Goal: Information Seeking & Learning: Learn about a topic

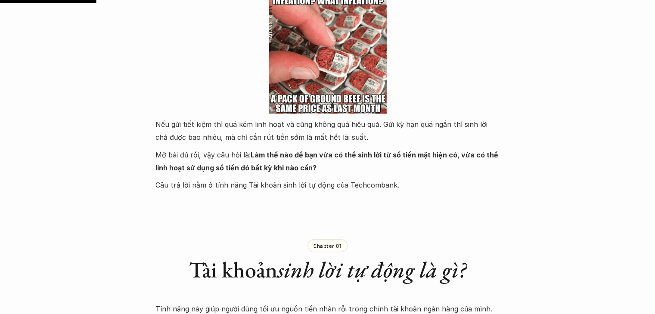
scroll to position [739, 0]
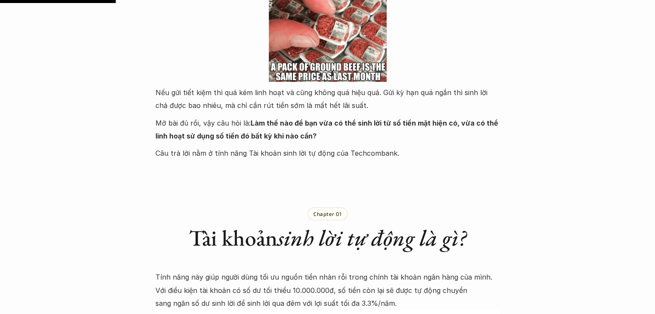
click at [273, 123] on strong "Làm thế nào để bạn vừa có thể sinh lời từ số tiền mặt hiện có, vừa có thể linh …" at bounding box center [327, 130] width 344 height 22
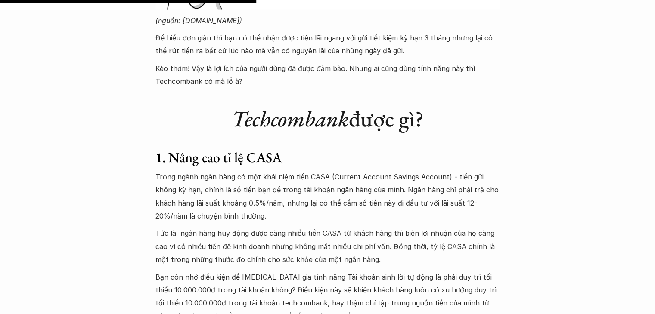
scroll to position [1637, 0]
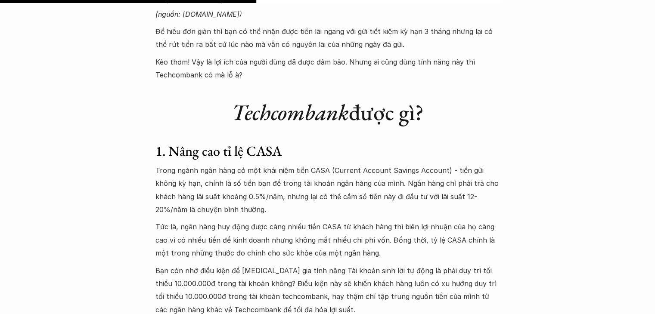
click at [272, 170] on p "Trong ngành ngân hàng có một khái niệm tiền CASA (Current Account Savings Accou…" at bounding box center [327, 190] width 344 height 53
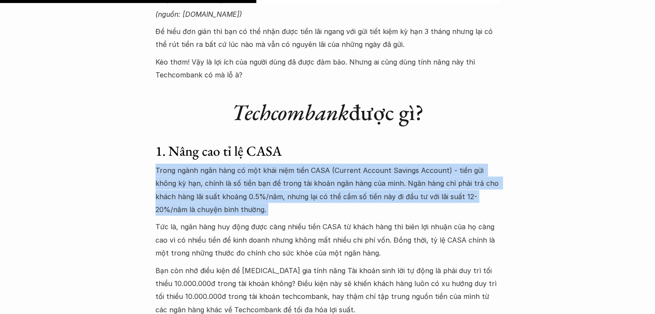
click at [272, 170] on p "Trong ngành ngân hàng có một khái niệm tiền CASA (Current Account Savings Accou…" at bounding box center [327, 190] width 344 height 53
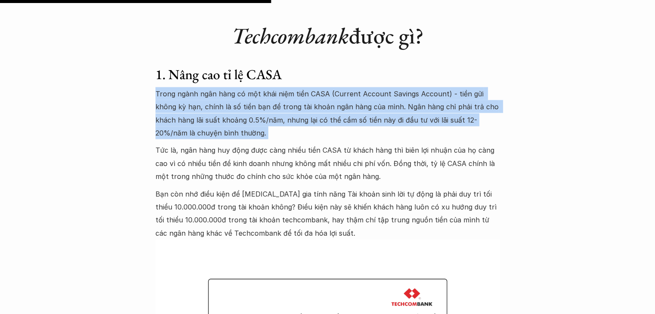
scroll to position [1738, 0]
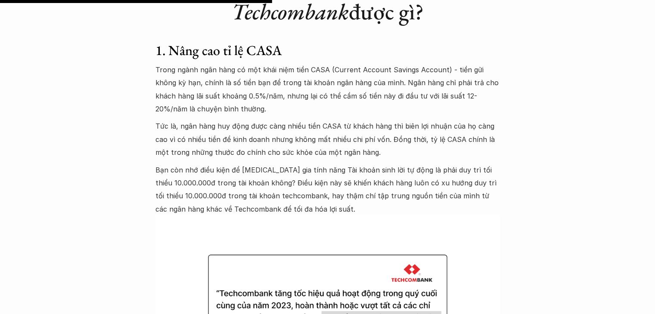
click at [250, 172] on p "Bạn còn nhớ điều kiện để [MEDICAL_DATA] gia tính năng Tài khoản sinh lời tự độn…" at bounding box center [327, 190] width 344 height 53
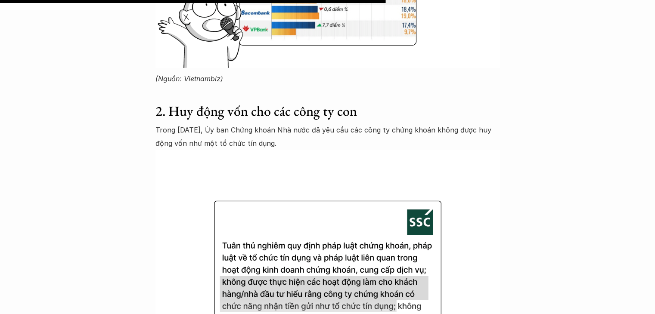
scroll to position [2464, 0]
click at [248, 147] on p "Trong [DATE], Ủy ban Chứng khoán Nhà nước đã yêu cầu các công ty chứng khoán kh…" at bounding box center [327, 136] width 344 height 26
click at [249, 155] on img at bounding box center [327, 278] width 344 height 258
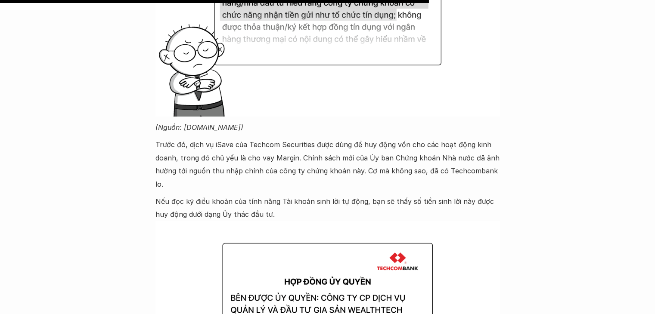
scroll to position [2756, 0]
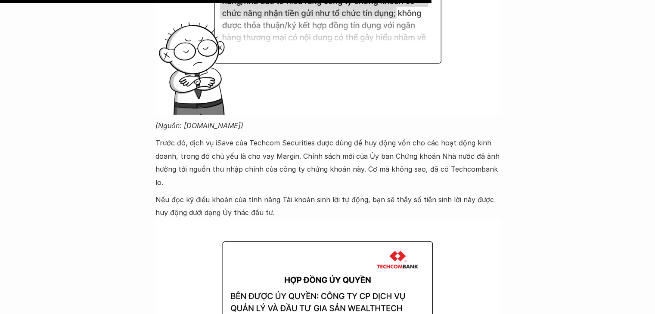
click at [238, 173] on p "Trước đó, dịch vụ iSave của Techcom Securities được dùng để huy động vốn cho cá…" at bounding box center [327, 162] width 344 height 53
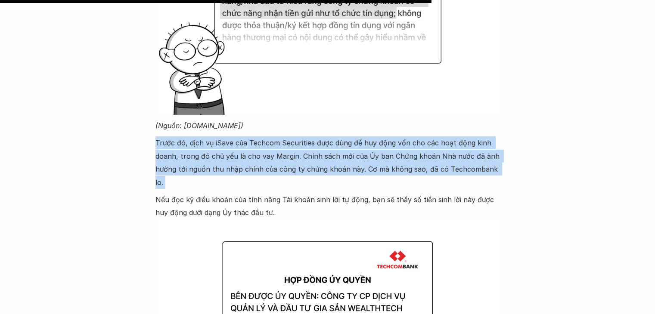
click at [238, 173] on p "Trước đó, dịch vụ iSave của Techcom Securities được dùng để huy động vốn cho cá…" at bounding box center [327, 162] width 344 height 53
click at [244, 155] on p "Trước đó, dịch vụ iSave của Techcom Securities được dùng để huy động vốn cho cá…" at bounding box center [327, 162] width 344 height 53
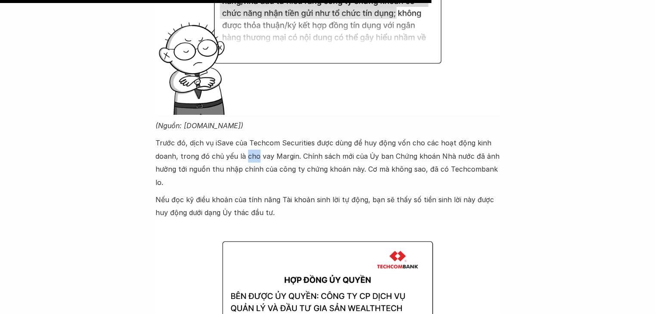
click at [244, 155] on p "Trước đó, dịch vụ iSave của Techcom Securities được dùng để huy động vốn cho cá…" at bounding box center [327, 162] width 344 height 53
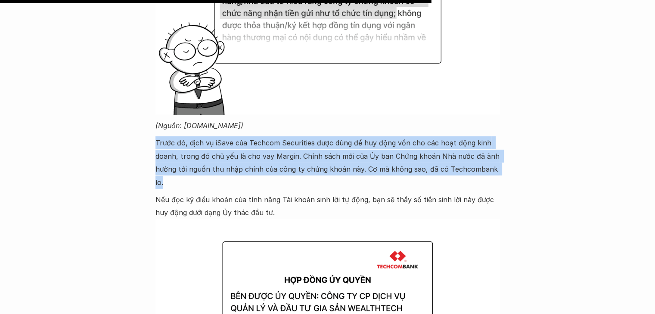
drag, startPoint x: 244, startPoint y: 155, endPoint x: 244, endPoint y: 181, distance: 25.8
click at [244, 193] on p "Nếu đọc kỹ điều khoản của tính năng Tài khoản sinh lời tự động, bạn sẽ thấy số …" at bounding box center [327, 206] width 344 height 26
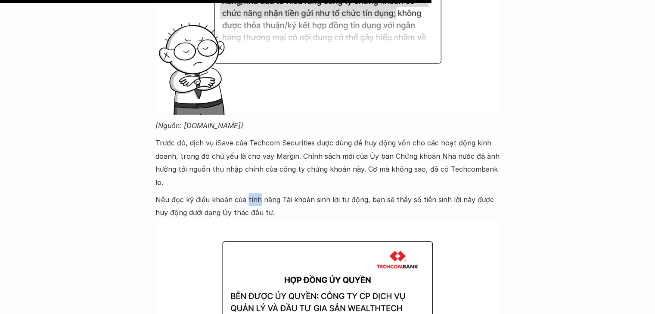
click at [244, 193] on p "Nếu đọc kỹ điều khoản của tính năng Tài khoản sinh lời tự động, bạn sẽ thấy số …" at bounding box center [327, 206] width 344 height 26
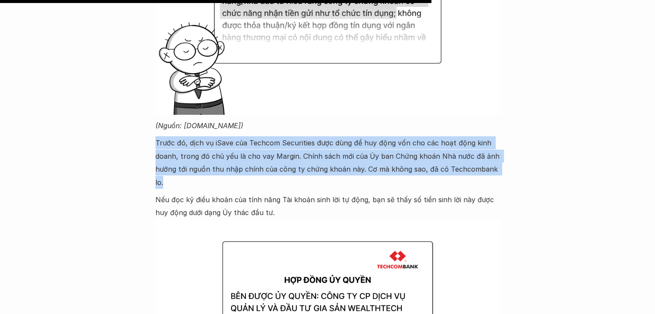
drag, startPoint x: 244, startPoint y: 181, endPoint x: 244, endPoint y: 162, distance: 19.0
click at [244, 162] on p "Trước đó, dịch vụ iSave của Techcom Securities được dùng để huy động vốn cho cá…" at bounding box center [327, 162] width 344 height 53
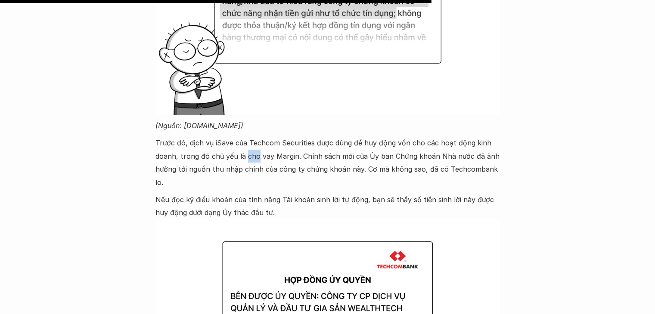
click at [244, 162] on p "Trước đó, dịch vụ iSave của Techcom Securities được dùng để huy động vốn cho cá…" at bounding box center [327, 162] width 344 height 53
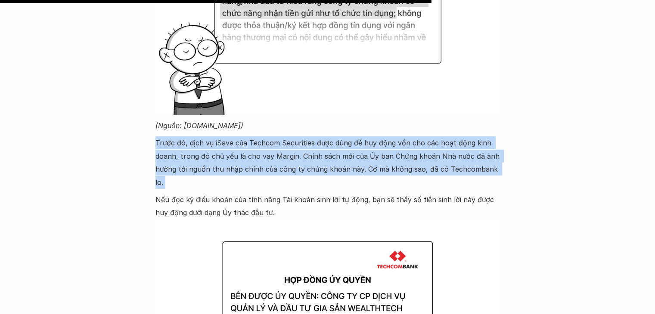
drag, startPoint x: 244, startPoint y: 162, endPoint x: 244, endPoint y: 182, distance: 19.4
click at [244, 193] on p "Nếu đọc kỹ điều khoản của tính năng Tài khoản sinh lời tự động, bạn sẽ thấy số …" at bounding box center [327, 206] width 344 height 26
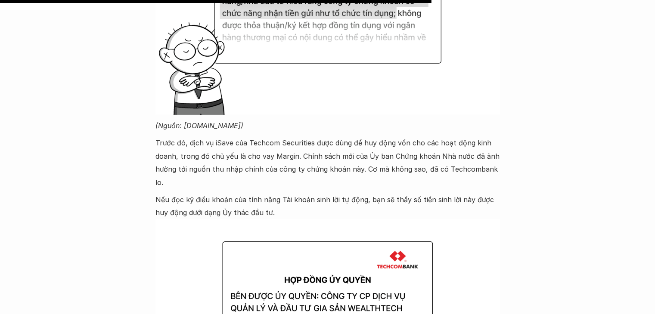
drag, startPoint x: 244, startPoint y: 182, endPoint x: 209, endPoint y: 204, distance: 42.4
click at [209, 204] on p "Nếu đọc kỹ điều khoản của tính năng Tài khoản sinh lời tự động, bạn sẽ thấy số …" at bounding box center [327, 206] width 344 height 26
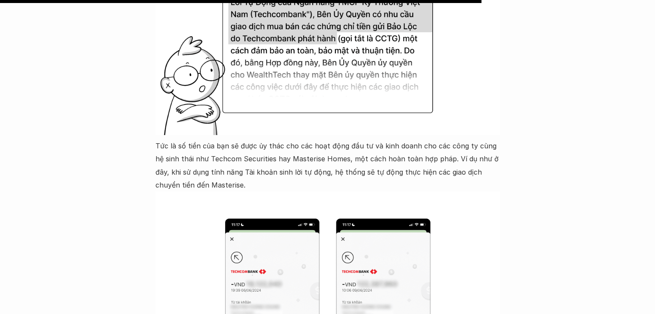
scroll to position [3101, 0]
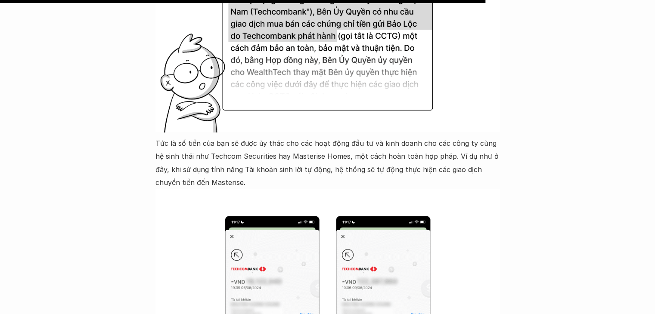
click at [195, 137] on p "Tức là số tiền của bạn sẽ được ủy thác cho các hoạt động đầu tư và kinh doanh c…" at bounding box center [327, 163] width 344 height 53
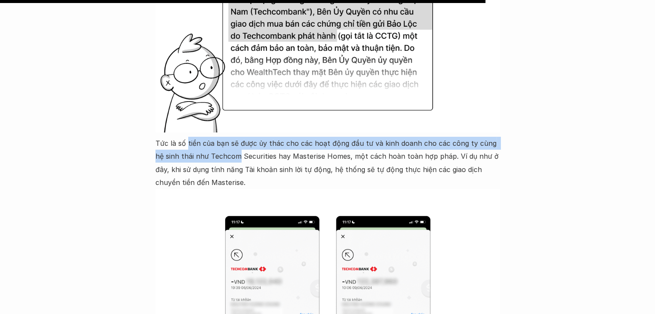
drag, startPoint x: 195, startPoint y: 131, endPoint x: 215, endPoint y: 148, distance: 26.8
click at [215, 148] on p "Tức là số tiền của bạn sẽ được ủy thác cho các hoạt động đầu tư và kinh doanh c…" at bounding box center [327, 163] width 344 height 53
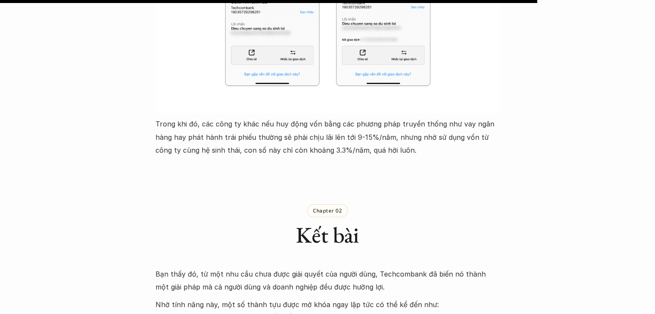
scroll to position [3436, 0]
click at [185, 117] on p "Trong khi đó, các công ty khác nếu huy động vốn bằng các phương pháp truyền thố…" at bounding box center [327, 136] width 344 height 39
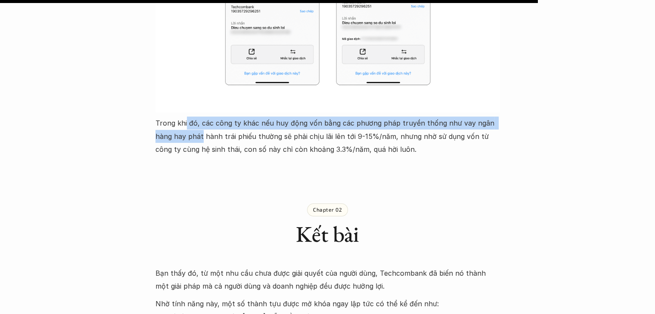
drag, startPoint x: 185, startPoint y: 105, endPoint x: 189, endPoint y: 126, distance: 21.4
click at [189, 126] on p "Trong khi đó, các công ty khác nếu huy động vốn bằng các phương pháp truyền thố…" at bounding box center [327, 136] width 344 height 39
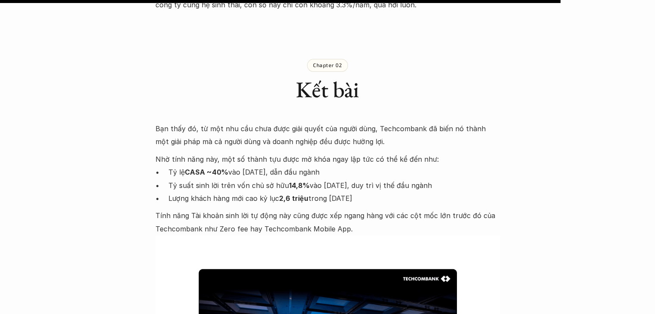
scroll to position [3582, 0]
click at [208, 178] on p "Tỷ suất sinh lời trên vốn chủ sở hữu 14,8% vào năm 2023, duy trì vị thế đầu ngà…" at bounding box center [333, 184] width 331 height 13
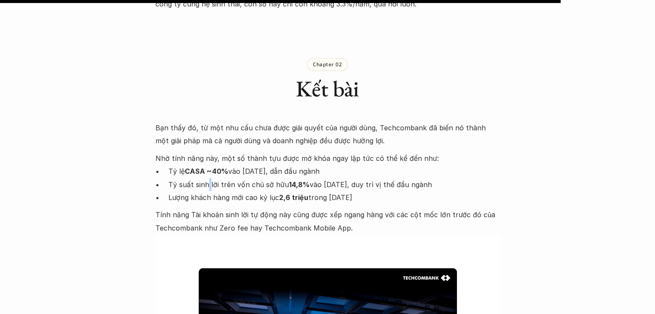
click at [208, 178] on p "Tỷ suất sinh lời trên vốn chủ sở hữu 14,8% vào năm 2023, duy trì vị thế đầu ngà…" at bounding box center [333, 184] width 331 height 13
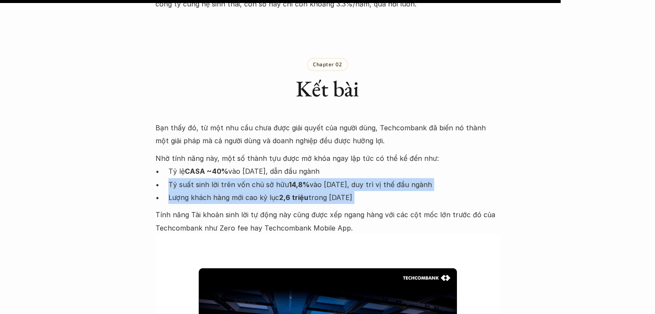
drag, startPoint x: 208, startPoint y: 166, endPoint x: 208, endPoint y: 183, distance: 17.7
click at [208, 183] on ul "Tỷ lệ CASA ~40% vào [DATE], dẫn đầu ngành Tỷ suất sinh lời trên vốn chủ sở hữu …" at bounding box center [327, 184] width 344 height 39
click at [208, 191] on p "Lượng khách hàng mới cao kỷ lục 2,6 triệu trong [DATE]" at bounding box center [333, 197] width 331 height 13
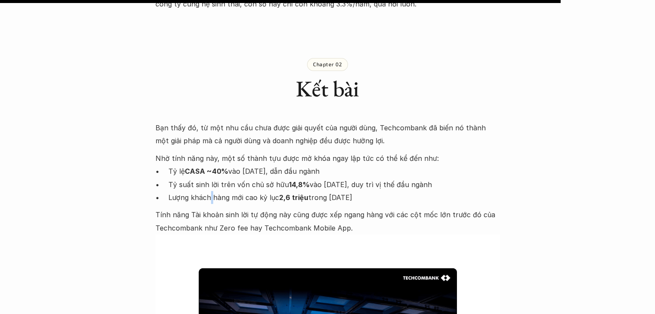
click at [208, 191] on p "Lượng khách hàng mới cao kỷ lục 2,6 triệu trong [DATE]" at bounding box center [333, 197] width 331 height 13
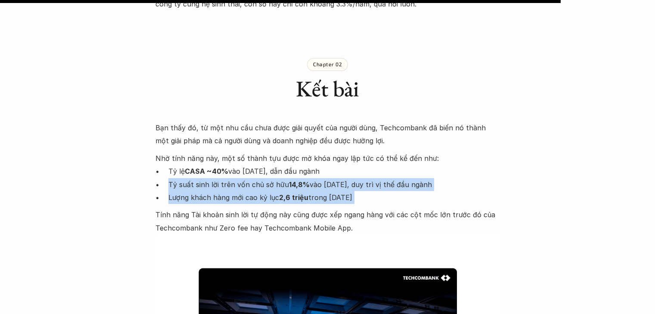
drag, startPoint x: 208, startPoint y: 183, endPoint x: 200, endPoint y: 164, distance: 21.6
click at [200, 165] on ul "Tỷ lệ CASA ~40% vào [DATE], dẫn đầu ngành Tỷ suất sinh lời trên vốn chủ sở hữu …" at bounding box center [327, 184] width 344 height 39
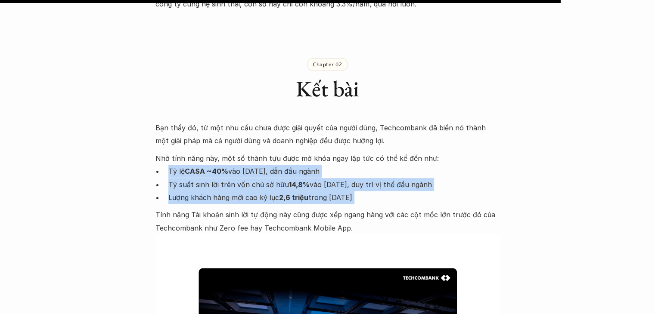
click at [200, 165] on p "Tỷ lệ CASA ~40% vào [DATE], dẫn đầu ngành" at bounding box center [333, 171] width 331 height 13
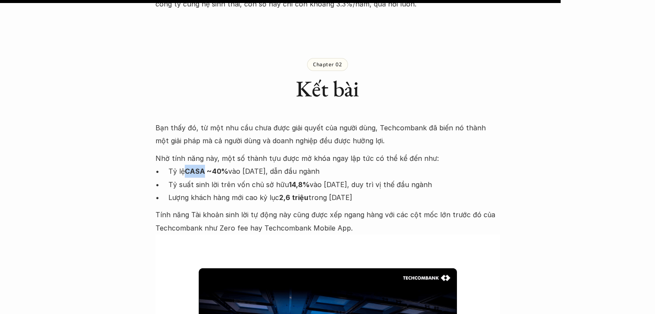
click at [200, 165] on p "Tỷ lệ CASA ~40% vào [DATE], dẫn đầu ngành" at bounding box center [333, 171] width 331 height 13
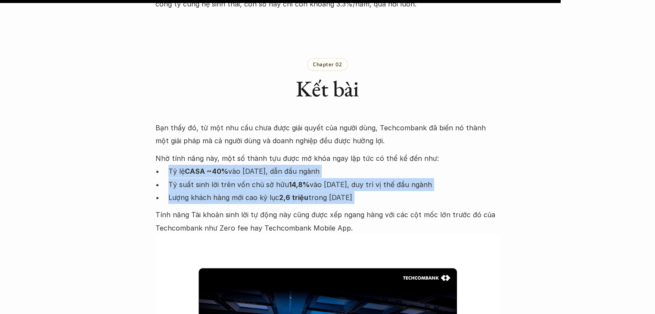
drag, startPoint x: 200, startPoint y: 164, endPoint x: 206, endPoint y: 182, distance: 19.5
click at [206, 182] on ul "Tỷ lệ CASA ~40% vào [DATE], dẫn đầu ngành Tỷ suất sinh lời trên vốn chủ sở hữu …" at bounding box center [327, 184] width 344 height 39
click at [206, 191] on p "Lượng khách hàng mới cao kỷ lục 2,6 triệu trong [DATE]" at bounding box center [333, 197] width 331 height 13
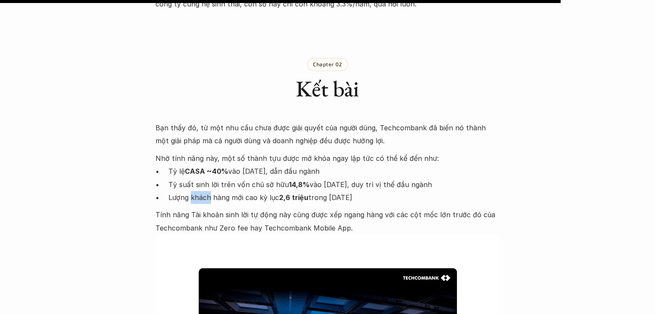
click at [206, 191] on p "Lượng khách hàng mới cao kỷ lục 2,6 triệu trong [DATE]" at bounding box center [333, 197] width 331 height 13
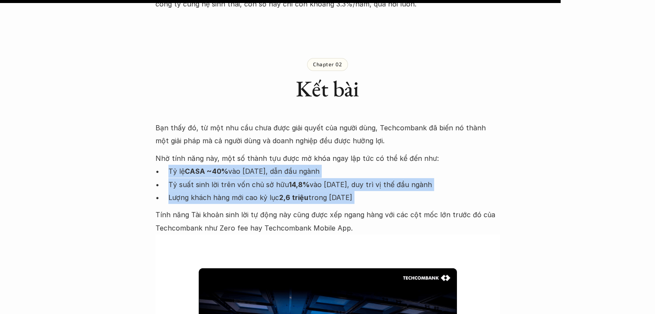
drag, startPoint x: 206, startPoint y: 182, endPoint x: 196, endPoint y: 160, distance: 24.1
click at [196, 165] on ul "Tỷ lệ CASA ~40% vào [DATE], dẫn đầu ngành Tỷ suất sinh lời trên vốn chủ sở hữu …" at bounding box center [327, 184] width 344 height 39
click at [196, 167] on strong "CASA ~40%" at bounding box center [206, 171] width 43 height 9
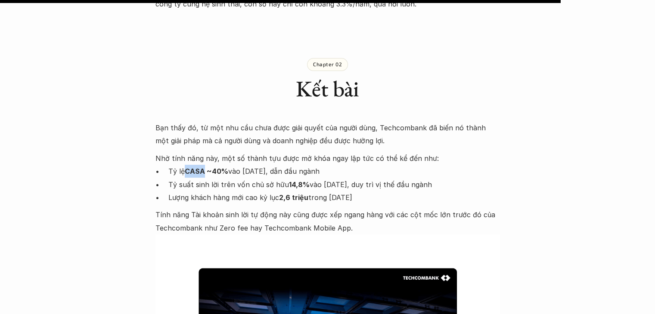
click at [196, 167] on strong "CASA ~40%" at bounding box center [206, 171] width 43 height 9
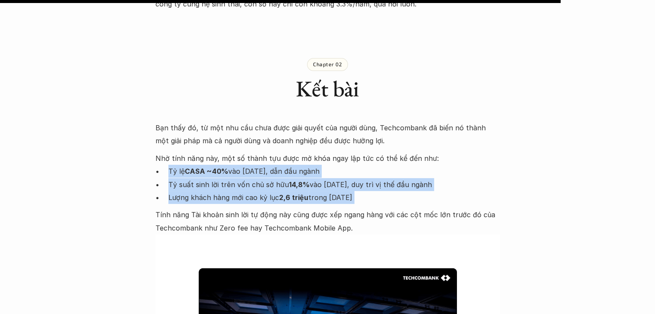
drag, startPoint x: 196, startPoint y: 160, endPoint x: 201, endPoint y: 182, distance: 23.1
click at [201, 182] on ul "Tỷ lệ CASA ~40% vào [DATE], dẫn đầu ngành Tỷ suất sinh lời trên vốn chủ sở hữu …" at bounding box center [327, 184] width 344 height 39
click at [201, 191] on p "Lượng khách hàng mới cao kỷ lục 2,6 triệu trong [DATE]" at bounding box center [333, 197] width 331 height 13
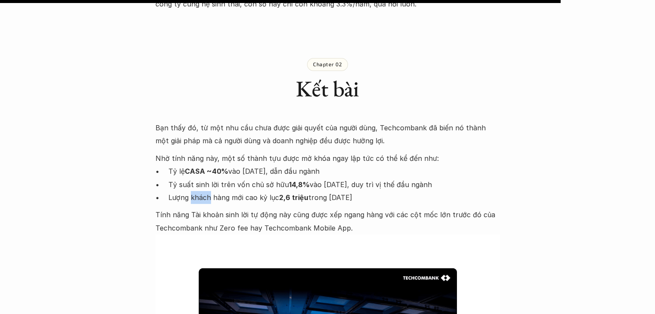
click at [201, 191] on p "Lượng khách hàng mới cao kỷ lục 2,6 triệu trong [DATE]" at bounding box center [333, 197] width 331 height 13
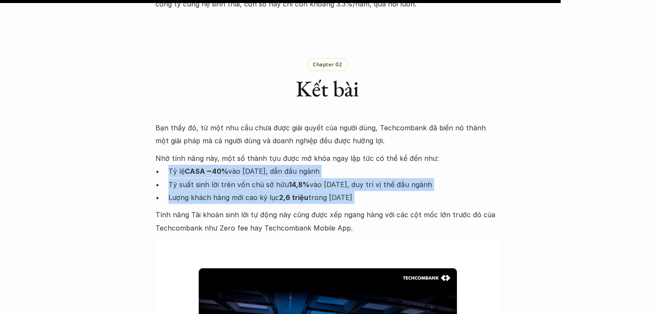
drag, startPoint x: 201, startPoint y: 182, endPoint x: 189, endPoint y: 157, distance: 28.3
click at [189, 165] on ul "Tỷ lệ CASA ~40% vào [DATE], dẫn đầu ngành Tỷ suất sinh lời trên vốn chủ sở hữu …" at bounding box center [327, 184] width 344 height 39
click at [189, 167] on strong "CASA ~40%" at bounding box center [206, 171] width 43 height 9
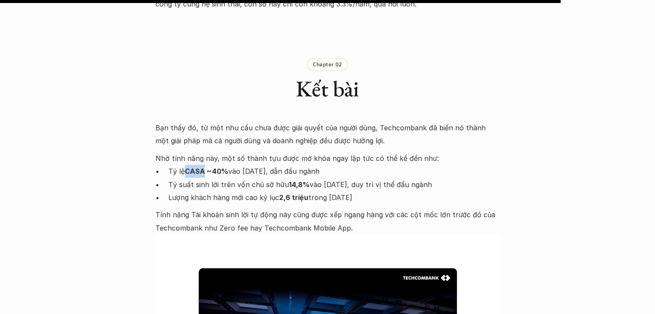
drag, startPoint x: 189, startPoint y: 157, endPoint x: 197, endPoint y: 169, distance: 14.3
click at [197, 169] on ul "Tỷ lệ CASA ~40% vào [DATE], dẫn đầu ngành Tỷ suất sinh lời trên vốn chủ sở hữu …" at bounding box center [327, 184] width 344 height 39
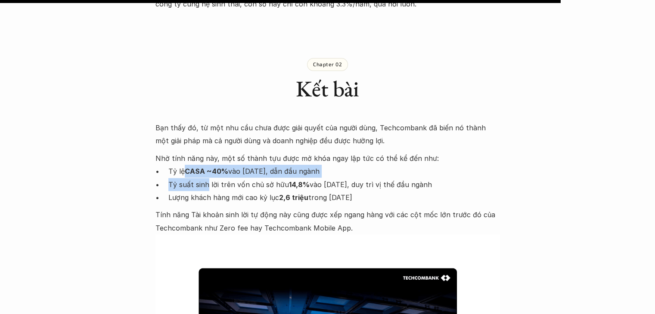
click at [197, 178] on p "Tỷ suất sinh lời trên vốn chủ sở hữu 14,8% vào năm 2023, duy trì vị thế đầu ngà…" at bounding box center [333, 184] width 331 height 13
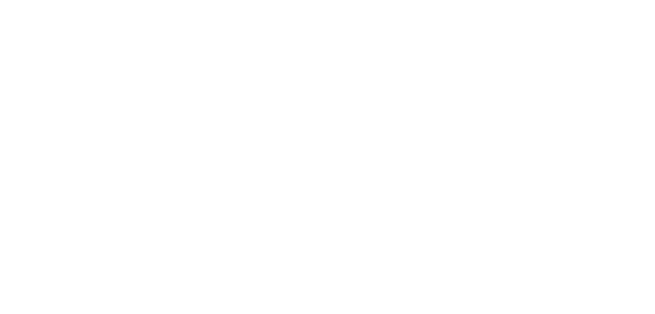
scroll to position [453, 0]
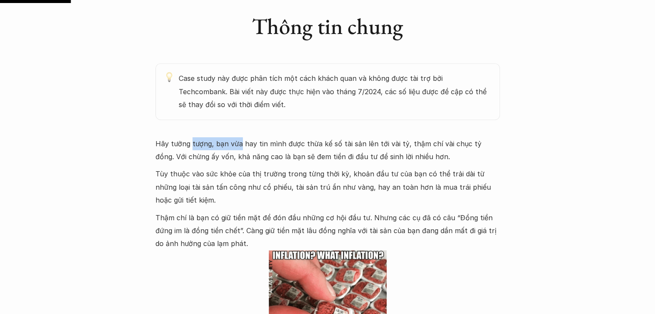
click at [231, 145] on p "Hãy tưởng tượng, bạn vừa hay tin mình được thừa kế số tài sản lên tới vài tỷ, t…" at bounding box center [327, 150] width 344 height 26
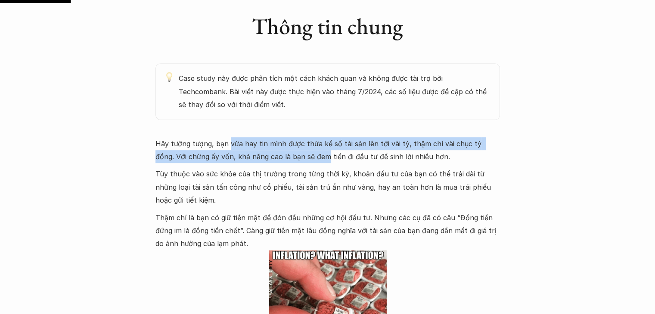
drag, startPoint x: 231, startPoint y: 145, endPoint x: 296, endPoint y: 156, distance: 66.4
click at [296, 156] on p "Hãy tưởng tượng, bạn vừa hay tin mình được thừa kế số tài sản lên tới vài tỷ, t…" at bounding box center [327, 150] width 344 height 26
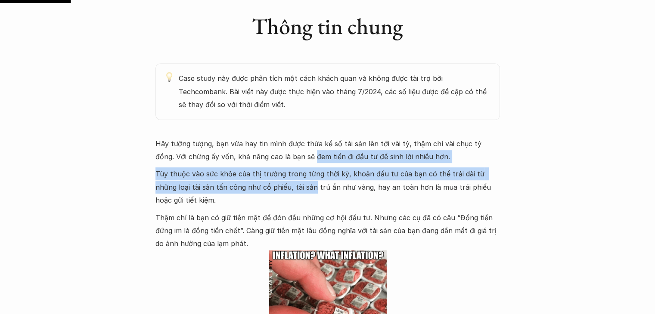
drag, startPoint x: 296, startPoint y: 156, endPoint x: 283, endPoint y: 185, distance: 31.8
click at [283, 185] on div "Hãy tưởng tượng, bạn vừa hay tin mình được thừa kế số tài sản lên tới vài tỷ, t…" at bounding box center [327, 291] width 344 height 309
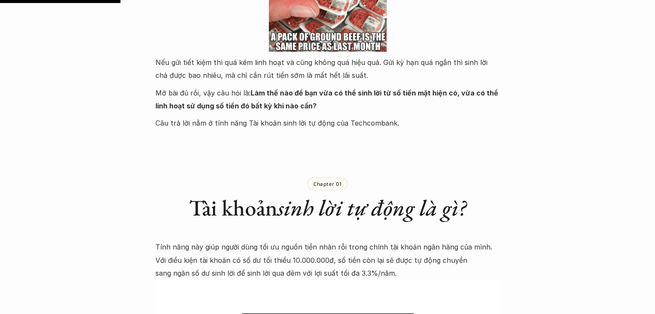
scroll to position [770, 0]
click at [162, 62] on p "Nếu gửi tiết kiệm thì quá kém linh hoạt và cũng không quá hiệu quả. Gửi kỳ hạn …" at bounding box center [327, 69] width 344 height 26
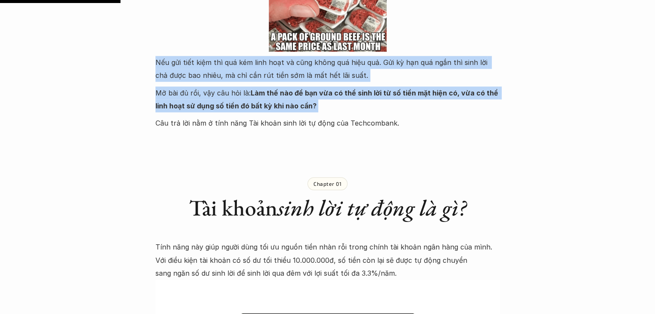
drag, startPoint x: 162, startPoint y: 62, endPoint x: 323, endPoint y: 104, distance: 166.5
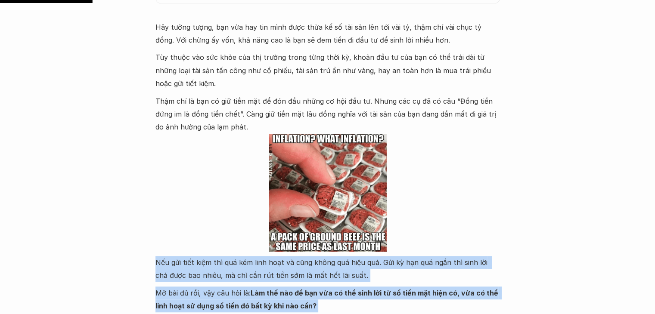
scroll to position [595, 0]
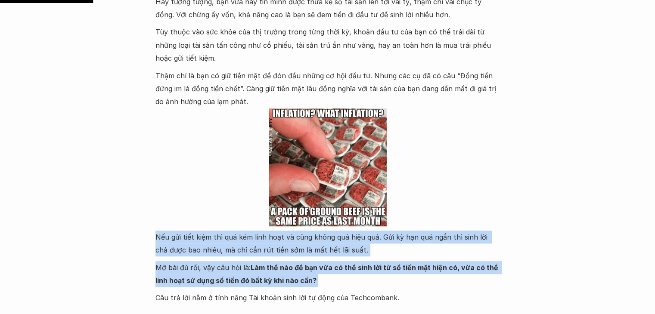
click at [164, 237] on p "Nếu gửi tiết kiệm thì quá kém linh hoạt và cũng không quá hiệu quả. Gửi kỳ hạn …" at bounding box center [327, 244] width 344 height 26
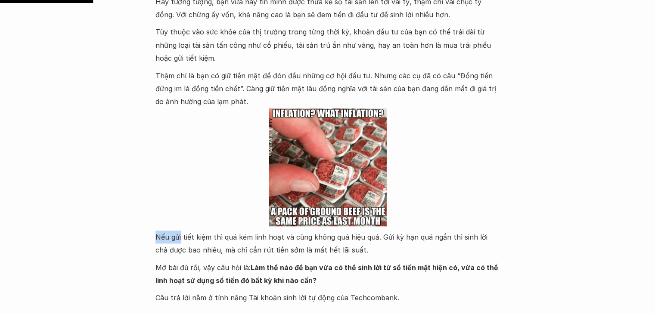
drag, startPoint x: 164, startPoint y: 237, endPoint x: 173, endPoint y: 238, distance: 10.0
click at [173, 238] on p "Nếu gửi tiết kiệm thì quá kém linh hoạt và cũng không quá hiệu quả. Gửi kỳ hạn …" at bounding box center [327, 244] width 344 height 26
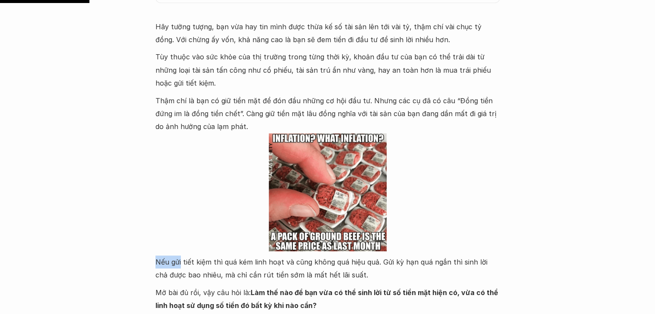
scroll to position [572, 0]
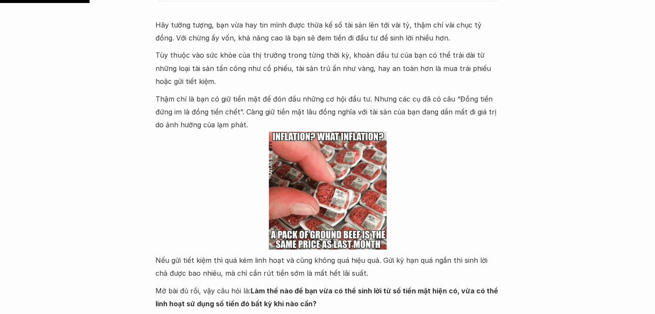
click at [160, 54] on p "Tùy thuộc vào sức khỏe của thị trường trong từng thời kỳ, khoản đầu tư của bạn …" at bounding box center [327, 68] width 344 height 39
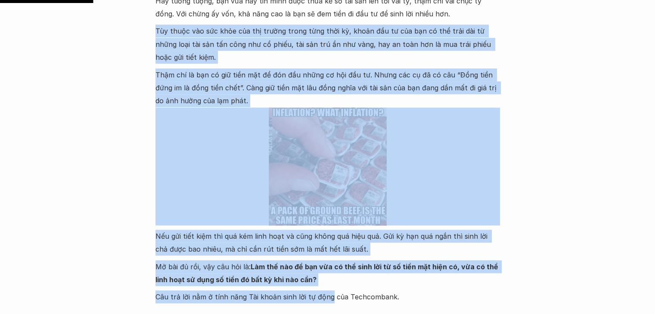
drag, startPoint x: 160, startPoint y: 54, endPoint x: 320, endPoint y: 315, distance: 306.4
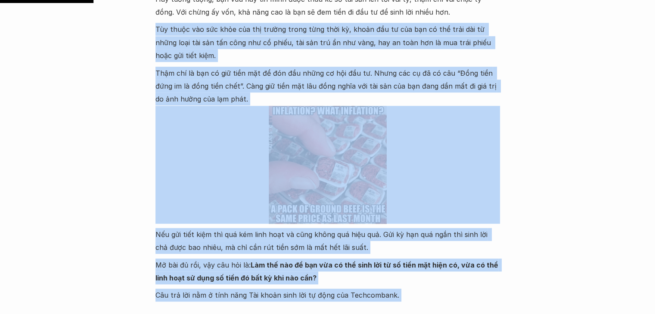
click at [323, 270] on p "Mở bài đủ rồi, vậy câu hỏi là: Làm thế nào để bạn vừa có thể sinh lời từ số tiề…" at bounding box center [327, 272] width 344 height 26
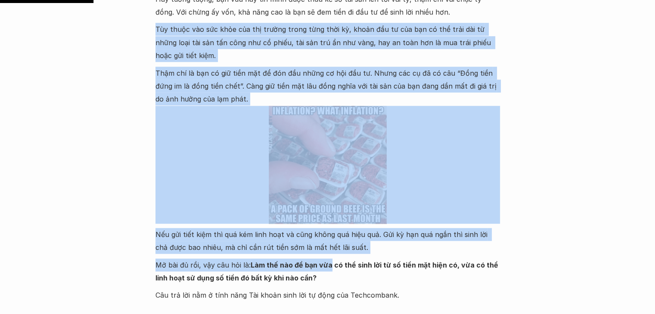
drag, startPoint x: 323, startPoint y: 270, endPoint x: 156, endPoint y: 33, distance: 290.0
click at [156, 33] on div "Hãy tưởng tượng, bạn vừa hay tin mình được thừa kế số tài sản lên tới vài tỷ, t…" at bounding box center [327, 147] width 344 height 309
click at [156, 33] on p "Tùy thuộc vào sức khỏe của thị trường trong từng thời kỳ, khoản đầu tư của bạn …" at bounding box center [327, 42] width 344 height 39
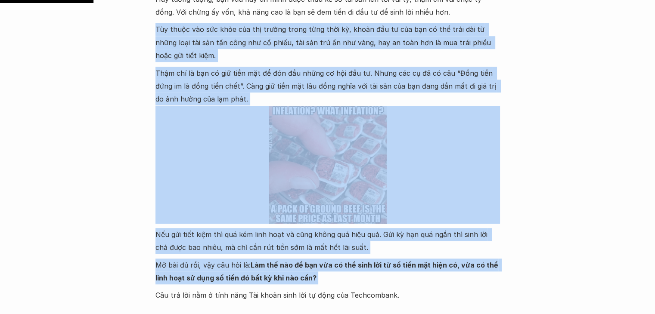
drag, startPoint x: 156, startPoint y: 33, endPoint x: 325, endPoint y: 281, distance: 300.7
click at [325, 281] on div "Hãy tưởng tượng, bạn vừa hay tin mình được thừa kế số tài sản lên tới vài tỷ, t…" at bounding box center [327, 147] width 344 height 309
copy div "Lor ipsum dol sit amet con adi elitse doeiu temp inci ut, labor etd ma ali eni …"
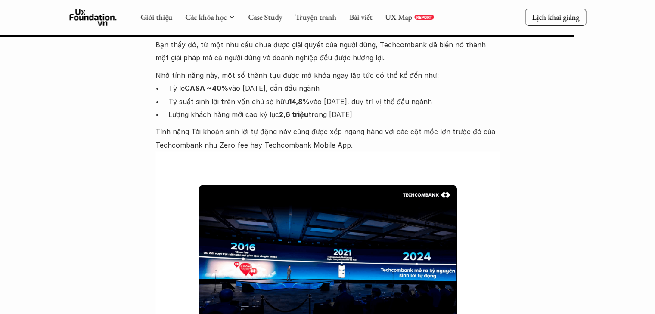
scroll to position [3663, 0]
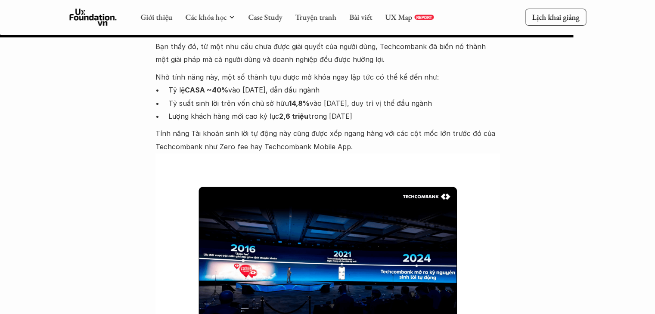
click at [178, 83] on p "Tỷ lệ CASA ~40% vào [DATE], dẫn đầu ngành" at bounding box center [333, 89] width 331 height 13
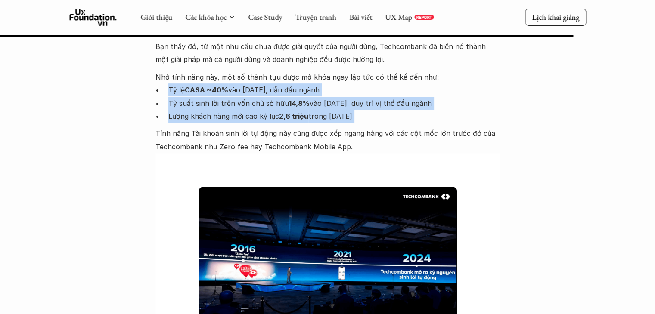
drag, startPoint x: 178, startPoint y: 75, endPoint x: 362, endPoint y: 100, distance: 185.5
click at [362, 100] on ul "Tỷ lệ CASA ~40% vào [DATE], dẫn đầu ngành Tỷ suất sinh lời trên vốn chủ sở hữu …" at bounding box center [327, 102] width 344 height 39
click at [362, 110] on p "Lượng khách hàng mới cao kỷ lục 2,6 triệu trong [DATE]" at bounding box center [333, 116] width 331 height 13
drag, startPoint x: 362, startPoint y: 100, endPoint x: 169, endPoint y: 74, distance: 194.6
click at [169, 83] on ul "Tỷ lệ CASA ~40% vào [DATE], dẫn đầu ngành Tỷ suất sinh lời trên vốn chủ sở hữu …" at bounding box center [327, 102] width 344 height 39
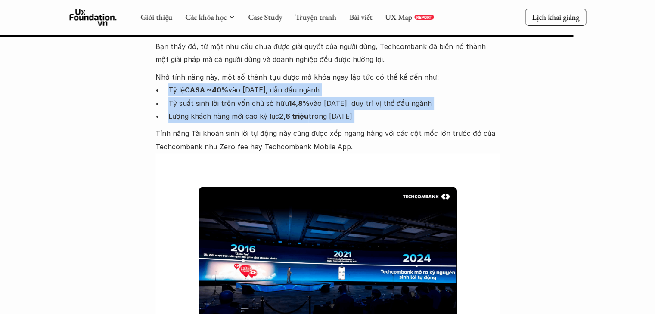
copy ul "Tỷ lệ CASA ~40% vào [DATE], dẫn đầu ngành Tỷ suất sinh lời trên vốn chủ sở hữu …"
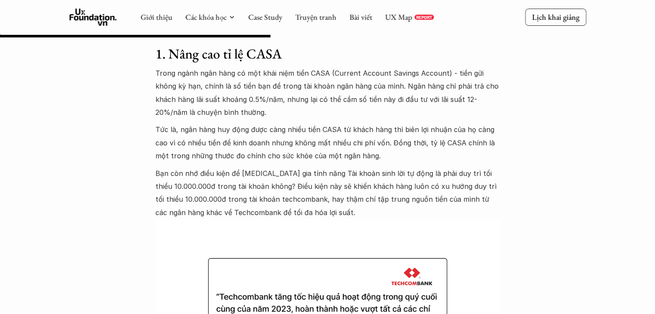
scroll to position [1721, 0]
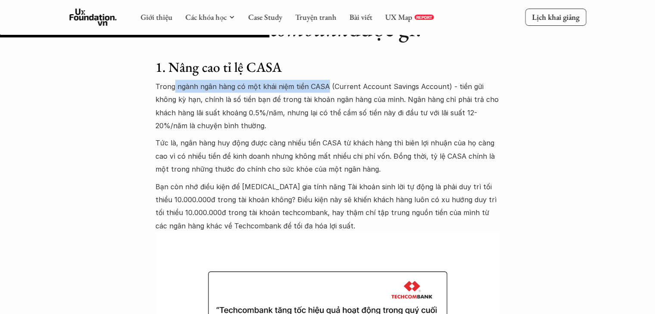
drag, startPoint x: 173, startPoint y: 83, endPoint x: 325, endPoint y: 87, distance: 152.9
click at [325, 87] on p "Trong ngành ngân hàng có một khái niệm tiền CASA (Current Account Savings Accou…" at bounding box center [327, 106] width 344 height 53
drag, startPoint x: 325, startPoint y: 87, endPoint x: 313, endPoint y: 87, distance: 12.1
click at [313, 87] on p "Trong ngành ngân hàng có một khái niệm tiền CASA (Current Account Savings Accou…" at bounding box center [327, 106] width 344 height 53
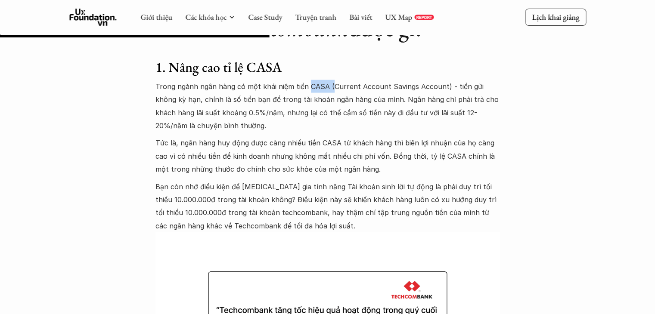
click at [313, 87] on p "Trong ngành ngân hàng có một khái niệm tiền CASA (Current Account Savings Accou…" at bounding box center [327, 106] width 344 height 53
click at [186, 102] on p "Trong ngành ngân hàng có một khái niệm tiền CASA (Current Account Savings Accou…" at bounding box center [327, 106] width 344 height 53
drag, startPoint x: 186, startPoint y: 102, endPoint x: 236, endPoint y: 100, distance: 50.4
click at [236, 100] on p "Trong ngành ngân hàng có một khái niệm tiền CASA (Current Account Savings Accou…" at bounding box center [327, 106] width 344 height 53
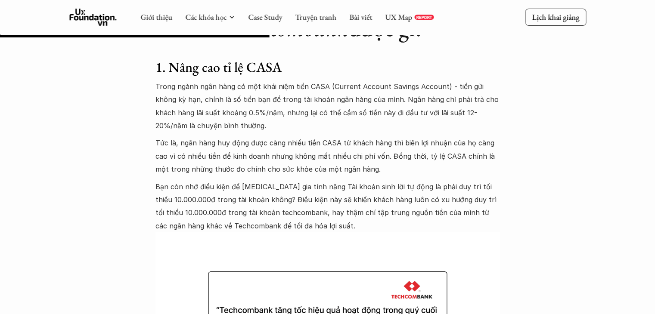
click at [181, 145] on p "Tức là, ngân hàng huy động được càng nhiều tiền CASA từ khách hàng thì biên lợi…" at bounding box center [327, 155] width 344 height 39
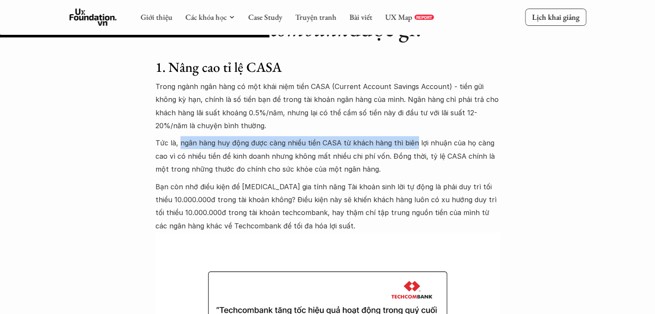
drag, startPoint x: 181, startPoint y: 145, endPoint x: 400, endPoint y: 144, distance: 219.1
click at [400, 144] on p "Tức là, ngân hàng huy động được càng nhiều tiền CASA từ khách hàng thì biên lợi…" at bounding box center [327, 155] width 344 height 39
click at [182, 142] on p "Tức là, ngân hàng huy động được càng nhiều tiền CASA từ khách hàng thì biên lợi…" at bounding box center [327, 155] width 344 height 39
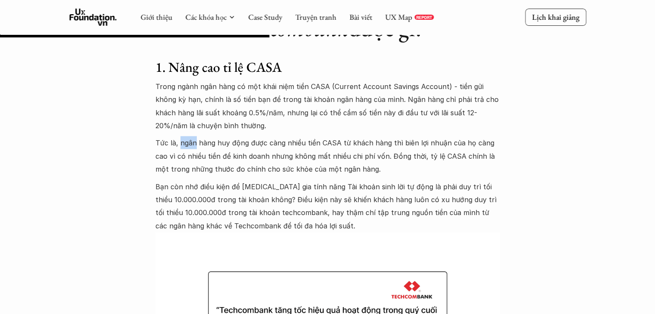
drag, startPoint x: 182, startPoint y: 142, endPoint x: 190, endPoint y: 138, distance: 8.5
click at [190, 138] on p "Tức là, ngân hàng huy động được càng nhiều tiền CASA từ khách hàng thì biên lợi…" at bounding box center [327, 155] width 344 height 39
click at [186, 142] on p "Tức là, ngân hàng huy động được càng nhiều tiền CASA từ khách hàng thì biên lợi…" at bounding box center [327, 155] width 344 height 39
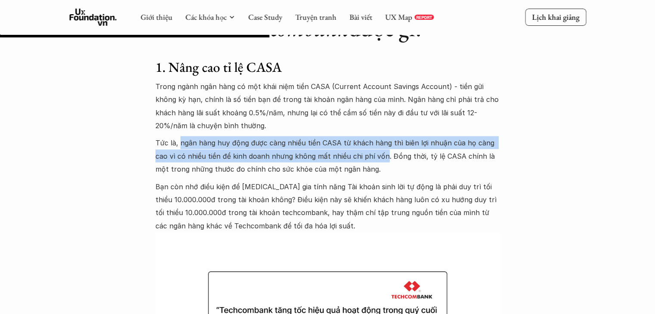
drag, startPoint x: 186, startPoint y: 142, endPoint x: 361, endPoint y: 157, distance: 175.4
click at [361, 157] on p "Tức là, ngân hàng huy động được càng nhiều tiền CASA từ khách hàng thì biên lợi…" at bounding box center [327, 155] width 344 height 39
click at [188, 142] on p "Tức là, ngân hàng huy động được càng nhiều tiền CASA từ khách hàng thì biên lợi…" at bounding box center [327, 155] width 344 height 39
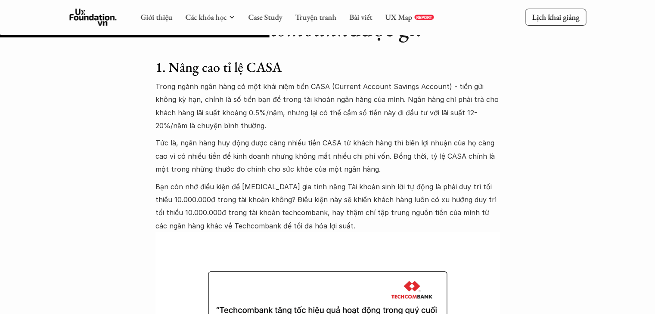
click at [188, 142] on p "Tức là, ngân hàng huy động được càng nhiều tiền CASA từ khách hàng thì biên lợi…" at bounding box center [327, 155] width 344 height 39
drag, startPoint x: 188, startPoint y: 142, endPoint x: 316, endPoint y: 141, distance: 128.3
click at [316, 141] on p "Tức là, ngân hàng huy động được càng nhiều tiền CASA từ khách hàng thì biên lợi…" at bounding box center [327, 155] width 344 height 39
click at [184, 143] on p "Tức là, ngân hàng huy động được càng nhiều tiền CASA từ khách hàng thì biên lợi…" at bounding box center [327, 155] width 344 height 39
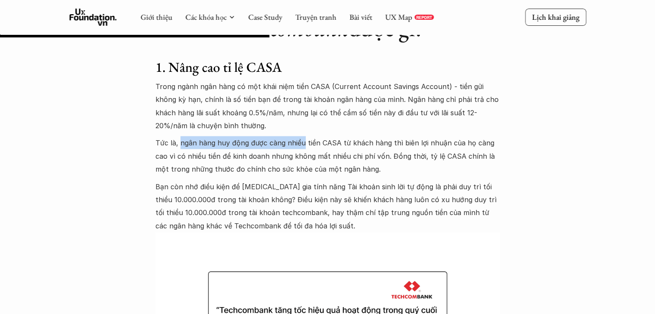
drag, startPoint x: 184, startPoint y: 143, endPoint x: 296, endPoint y: 142, distance: 111.9
click at [296, 142] on p "Tức là, ngân hàng huy động được càng nhiều tiền CASA từ khách hàng thì biên lợi…" at bounding box center [327, 155] width 344 height 39
click at [328, 142] on p "Tức là, ngân hàng huy động được càng nhiều tiền CASA từ khách hàng thì biên lợi…" at bounding box center [327, 155] width 344 height 39
drag, startPoint x: 328, startPoint y: 142, endPoint x: 187, endPoint y: 143, distance: 140.7
click at [187, 143] on p "Tức là, ngân hàng huy động được càng nhiều tiền CASA từ khách hàng thì biên lợi…" at bounding box center [327, 155] width 344 height 39
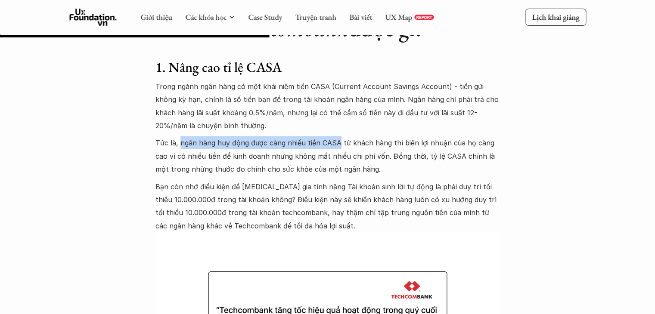
copy p "ngân hàng huy động được càng nhiều tiền CASA"
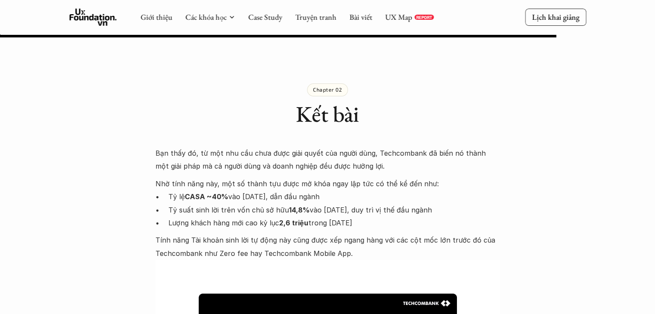
scroll to position [3554, 0]
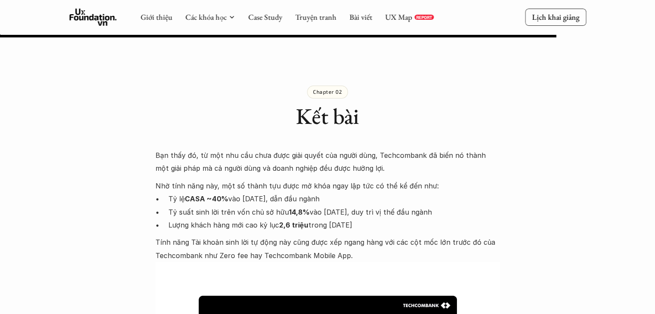
click at [170, 192] on p "Tỷ lệ CASA ~40% vào [DATE], dẫn đầu ngành" at bounding box center [333, 198] width 331 height 13
drag, startPoint x: 170, startPoint y: 186, endPoint x: 348, endPoint y: 213, distance: 179.4
click at [348, 213] on ul "Tỷ lệ CASA ~40% vào [DATE], dẫn đầu ngành Tỷ suất sinh lời trên vốn chủ sở hữu …" at bounding box center [327, 211] width 344 height 39
copy ul "Tỷ lệ CASA ~40% vào [DATE], dẫn đầu ngành Tỷ suất sinh lời trên vốn chủ sở hữu …"
